Goal: Task Accomplishment & Management: Use online tool/utility

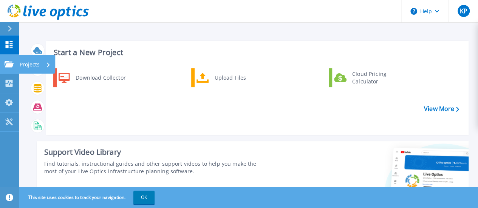
click at [31, 65] on p "Projects" at bounding box center [30, 65] width 20 height 20
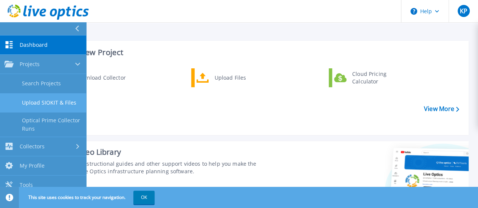
click at [65, 106] on link "Upload SIOKIT & Files" at bounding box center [43, 102] width 86 height 19
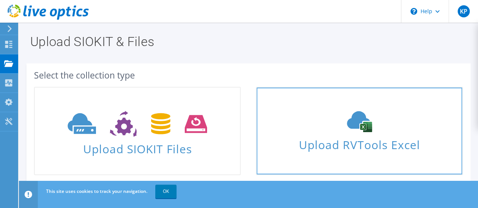
click at [355, 146] on span "Upload RVTools Excel" at bounding box center [358, 143] width 205 height 16
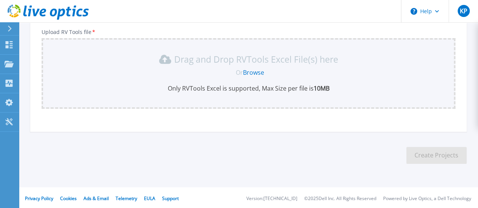
scroll to position [134, 0]
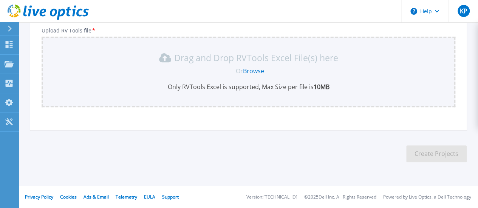
click at [253, 71] on link "Browse" at bounding box center [253, 71] width 21 height 8
click at [201, 71] on div "Or Browse" at bounding box center [250, 71] width 402 height 8
click at [255, 69] on link "Browse" at bounding box center [253, 71] width 21 height 8
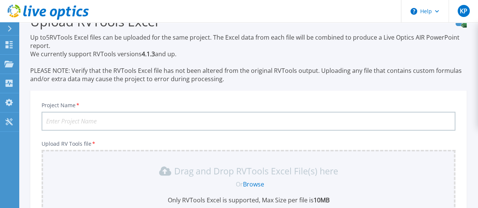
click at [199, 121] on input "Project Name *" at bounding box center [249, 121] width 414 height 19
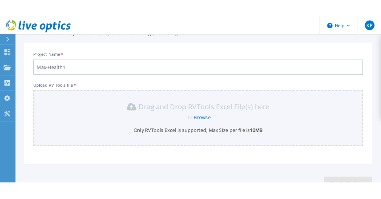
scroll to position [134, 0]
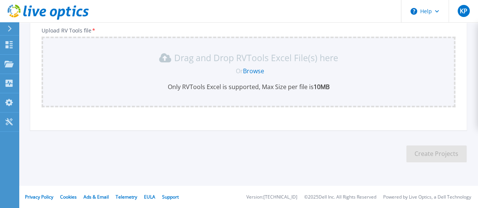
type input "Max-Health1"
click at [255, 72] on link "Browse" at bounding box center [253, 71] width 21 height 8
click at [321, 71] on div "Or Browse" at bounding box center [250, 71] width 402 height 8
click at [262, 71] on link "Browse" at bounding box center [253, 71] width 21 height 8
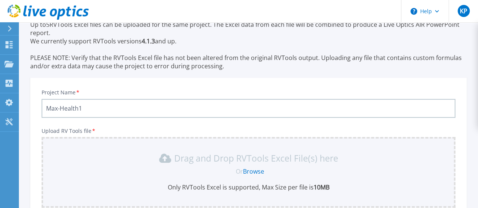
scroll to position [0, 0]
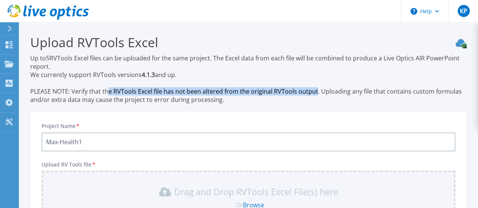
drag, startPoint x: 110, startPoint y: 91, endPoint x: 314, endPoint y: 92, distance: 204.0
click at [314, 92] on p "Up to 5 RVTools Excel files can be uploaded for the same project. The Excel dat…" at bounding box center [248, 79] width 436 height 50
click at [40, 48] on p "Dashboard" at bounding box center [34, 46] width 28 height 20
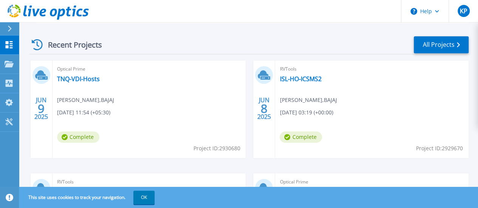
scroll to position [264, 0]
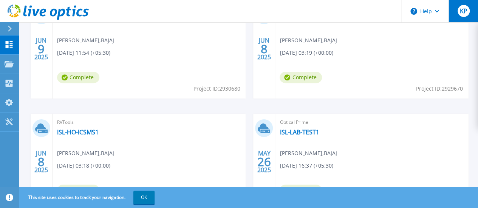
click at [460, 11] on span "KP" at bounding box center [463, 11] width 8 height 6
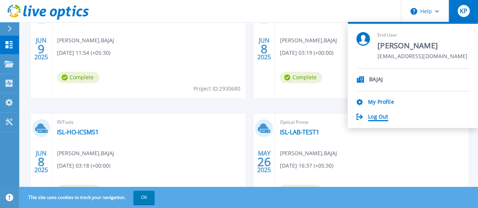
click at [385, 119] on link "Log Out" at bounding box center [378, 117] width 20 height 7
